Goal: Navigation & Orientation: Find specific page/section

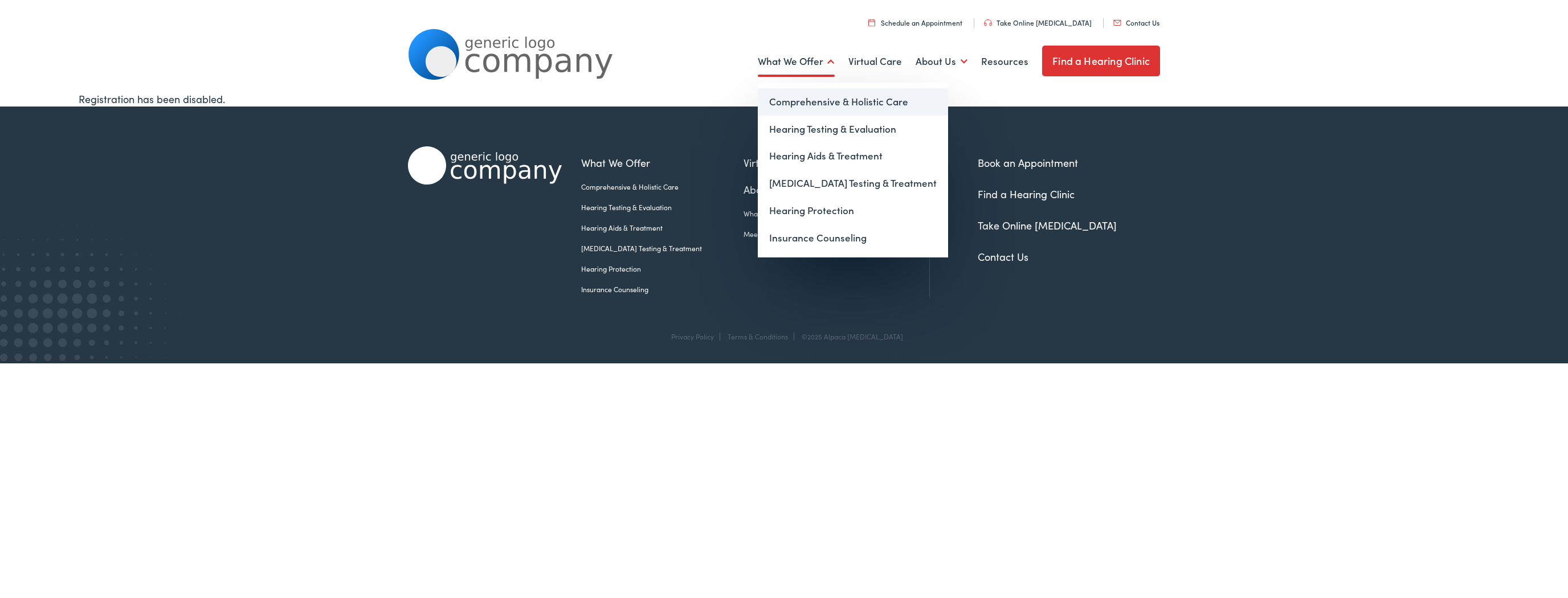
click at [806, 93] on link "Comprehensive & Holistic Care" at bounding box center [852, 101] width 190 height 27
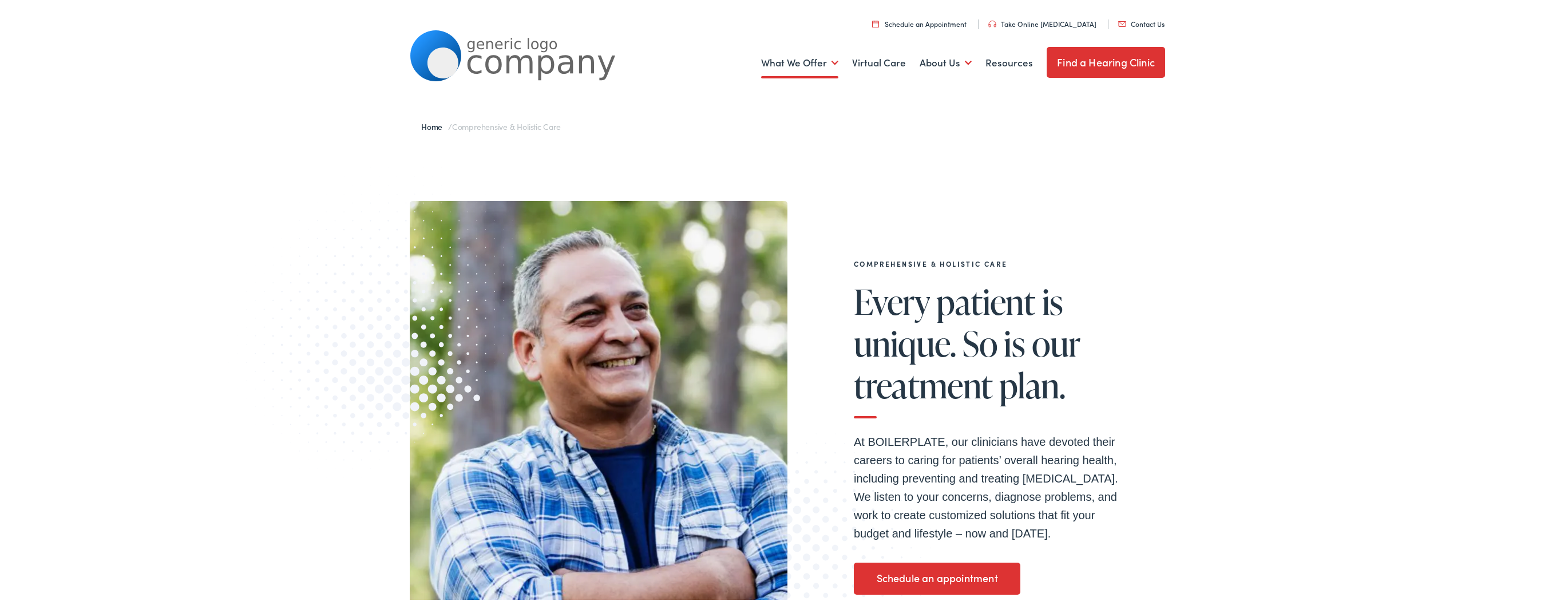
click at [474, 50] on img at bounding box center [512, 55] width 206 height 51
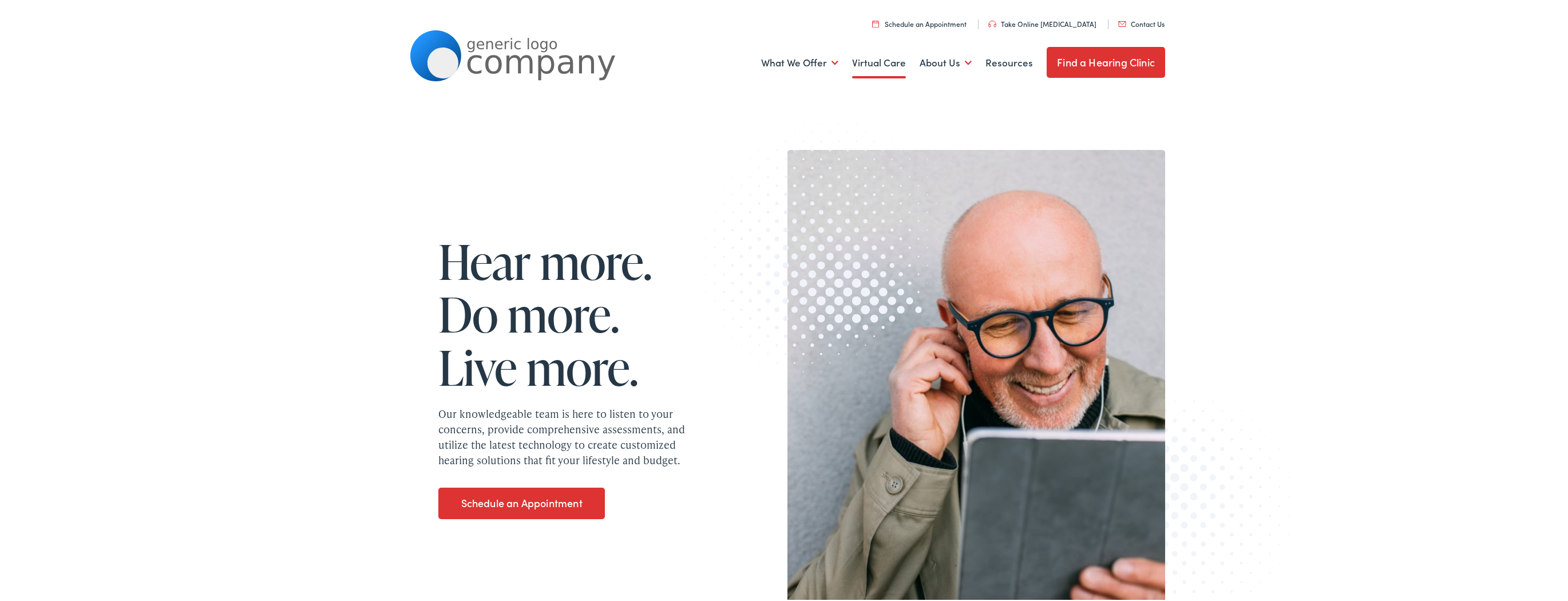
click at [872, 60] on link "Virtual Care" at bounding box center [879, 61] width 54 height 43
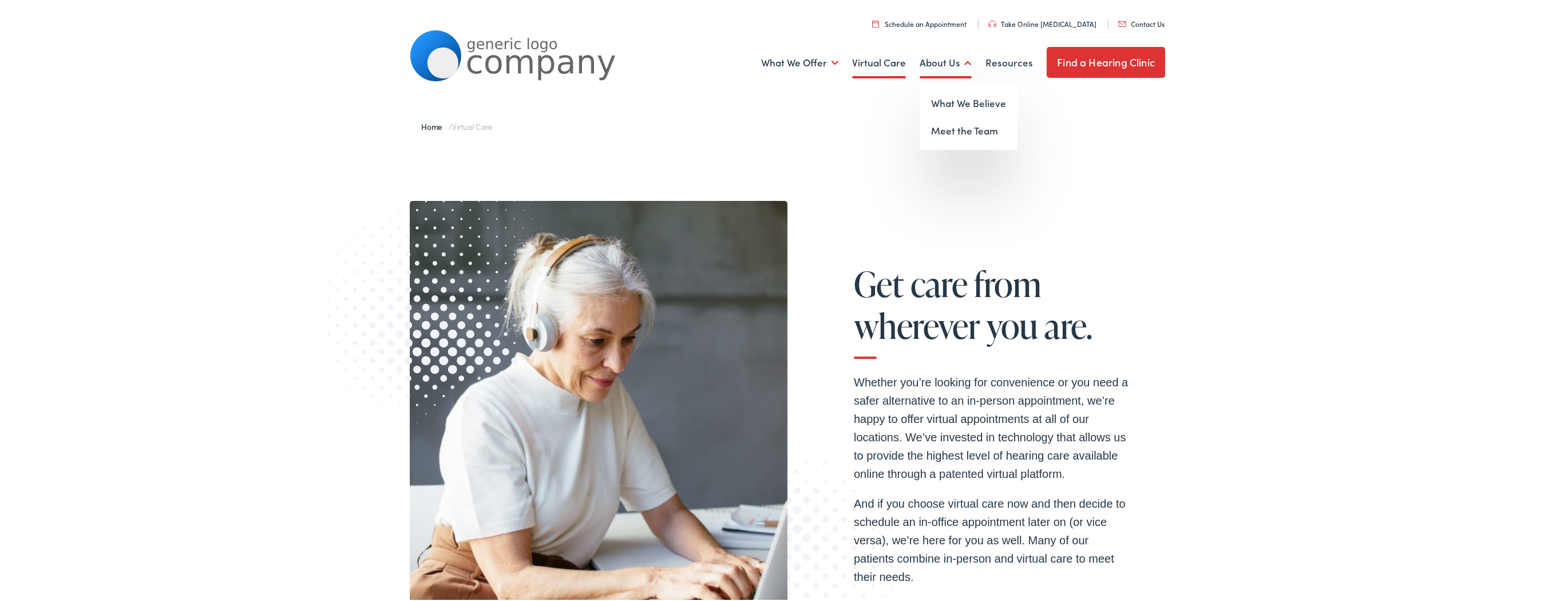
click at [956, 68] on link "About Us" at bounding box center [945, 61] width 52 height 43
click at [950, 92] on link "What We Believe" at bounding box center [969, 102] width 98 height 27
